Goal: Find specific page/section: Find specific page/section

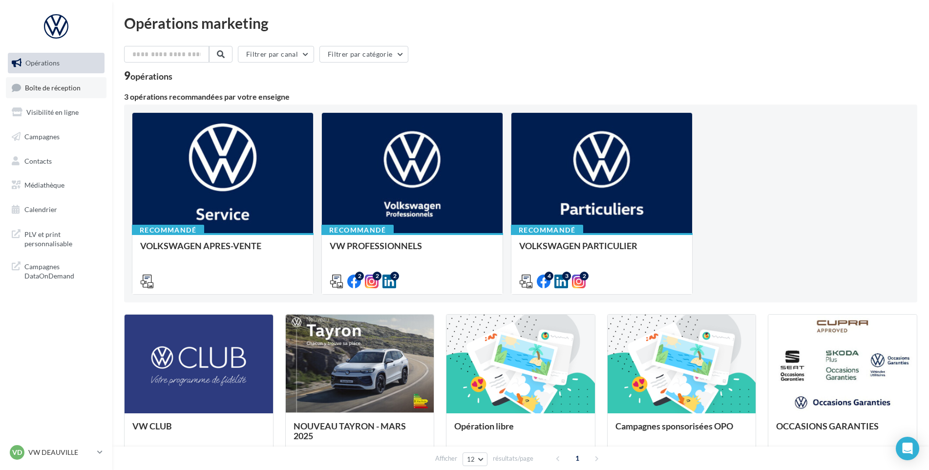
click at [79, 83] on span "Boîte de réception" at bounding box center [53, 87] width 56 height 8
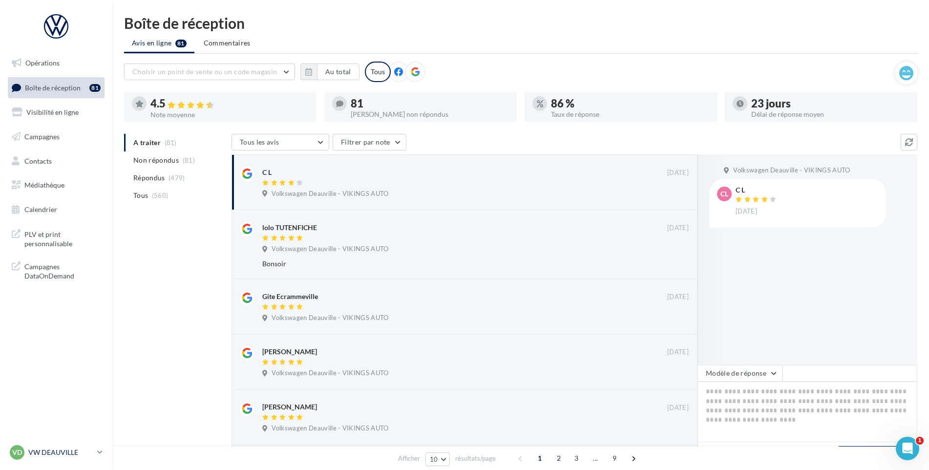
click at [92, 457] on div "VD VW DEAUVILLE vw-touq-vau" at bounding box center [51, 452] width 83 height 15
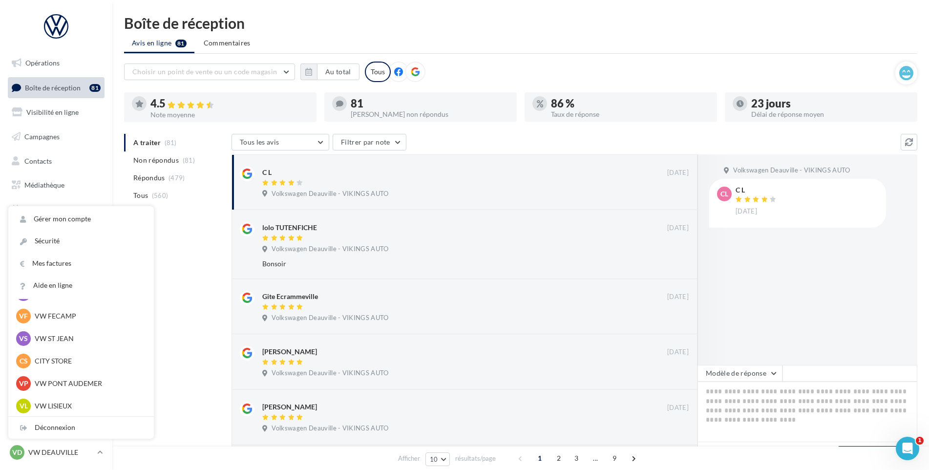
scroll to position [195, 0]
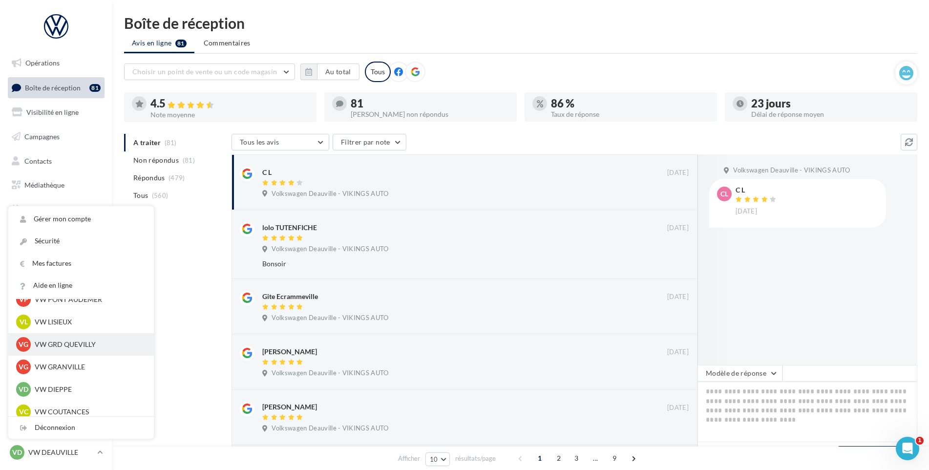
click at [68, 343] on p "VW GRD QUEVILLY" at bounding box center [88, 344] width 107 height 10
